Goal: Task Accomplishment & Management: Manage account settings

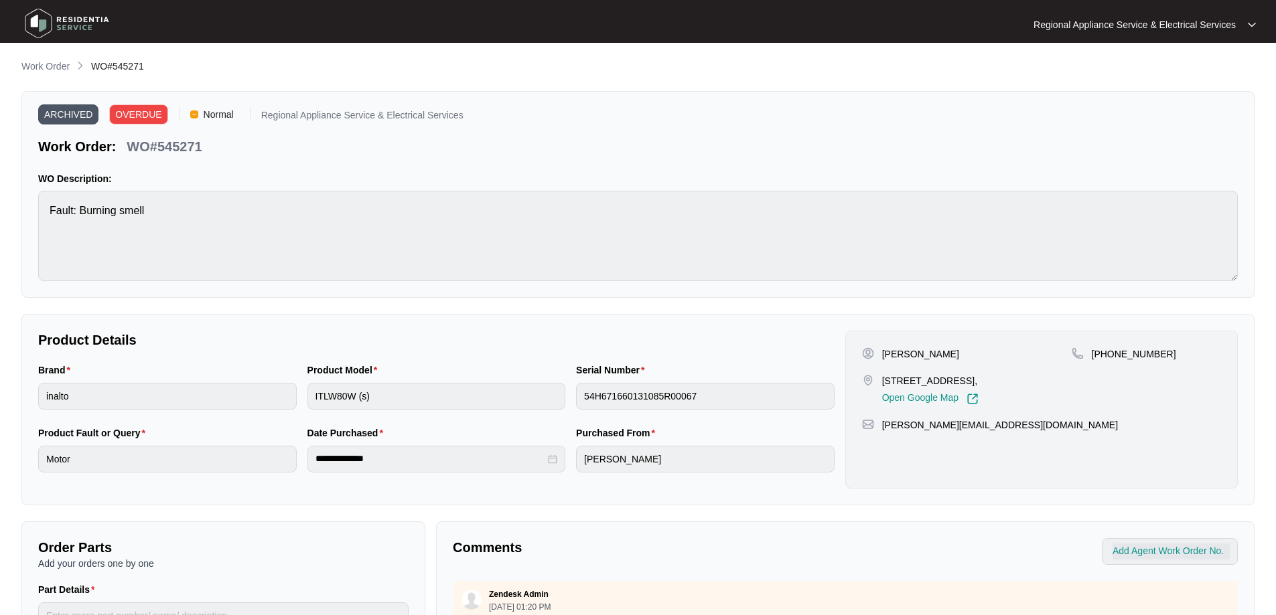
click at [33, 17] on img at bounding box center [67, 23] width 94 height 40
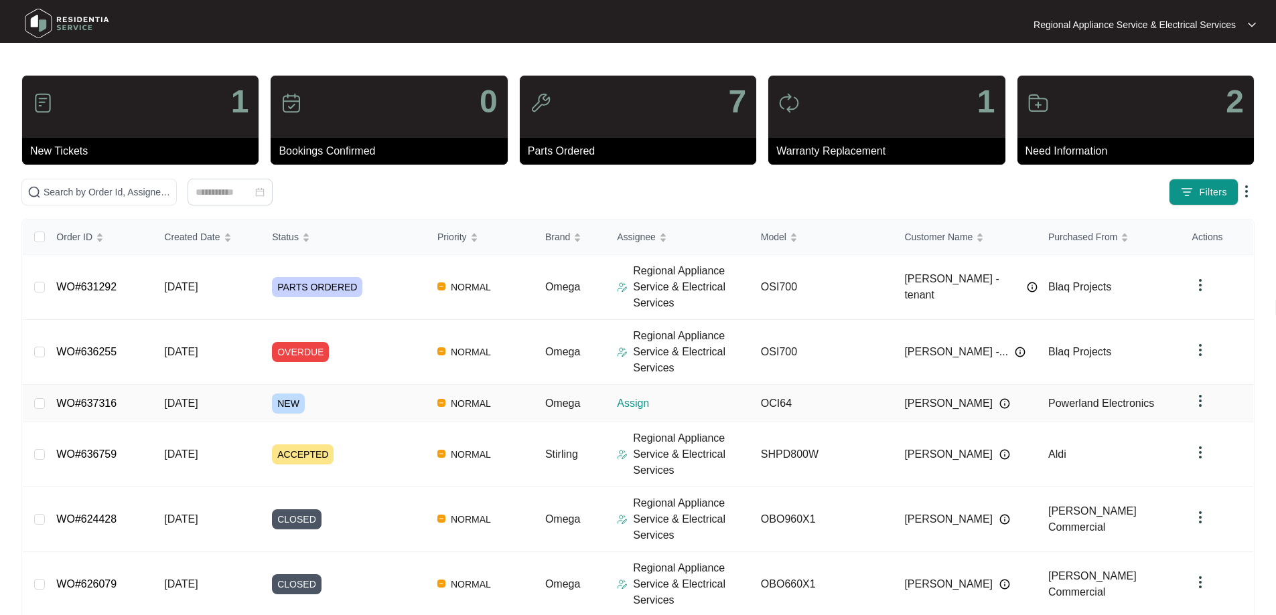
click at [110, 404] on link "WO#637316" at bounding box center [86, 403] width 60 height 11
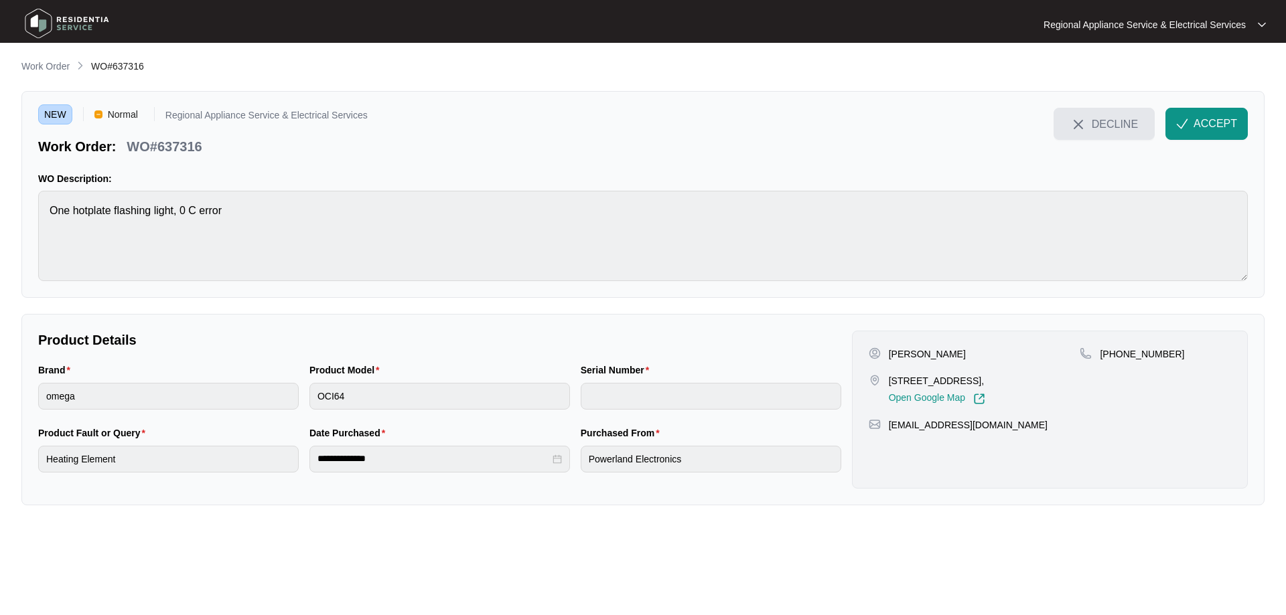
click at [1100, 121] on span "DECLINE" at bounding box center [1115, 124] width 46 height 15
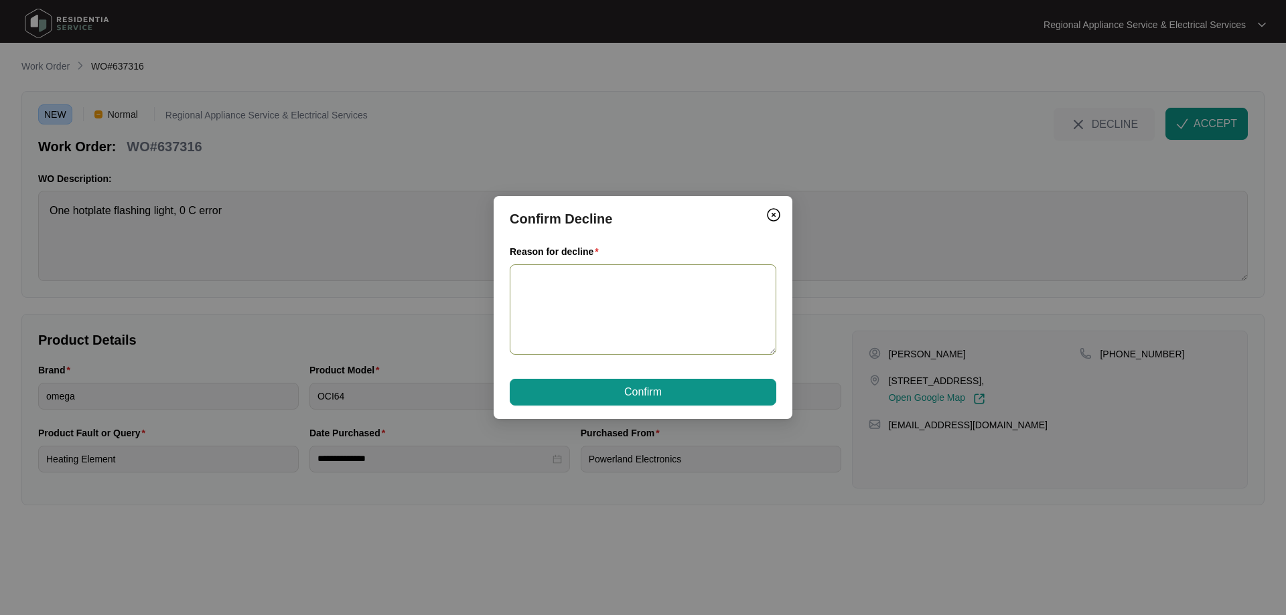
click at [623, 281] on textarea "Reason for decline" at bounding box center [643, 310] width 267 height 90
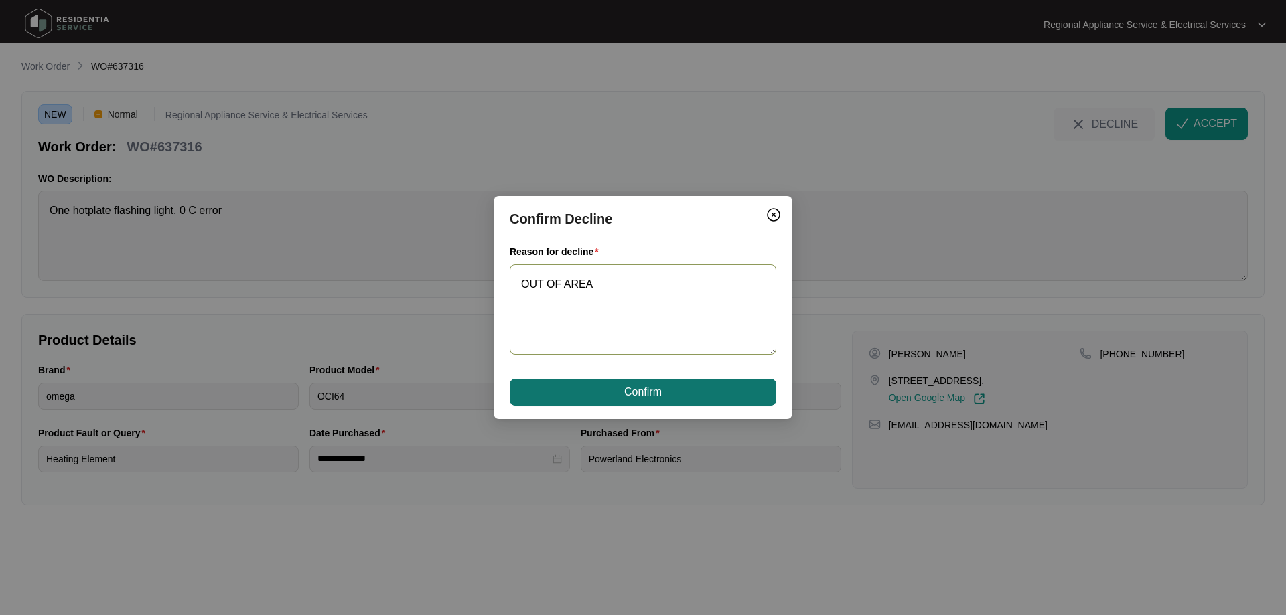
type textarea "OUT OF AREA"
click at [631, 388] on span "Confirm" at bounding box center [643, 392] width 38 height 16
